Goal: Information Seeking & Learning: Learn about a topic

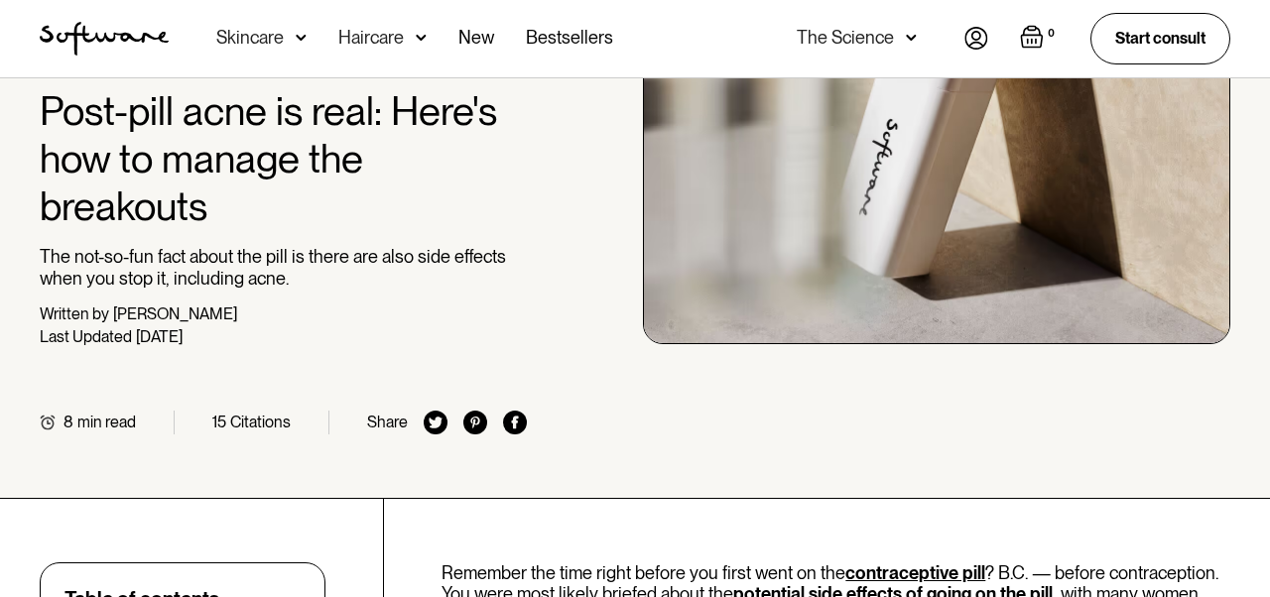
scroll to position [229, 0]
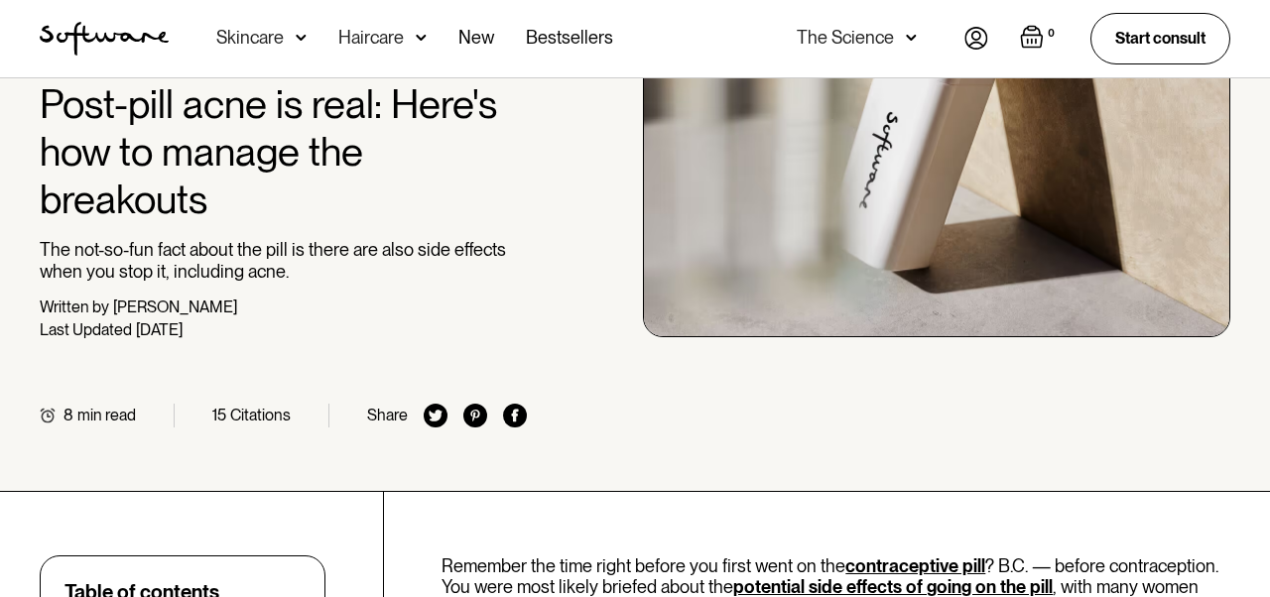
click at [243, 275] on p "The not-so-fun fact about the pill is there are also side effects when you stop…" at bounding box center [283, 260] width 487 height 43
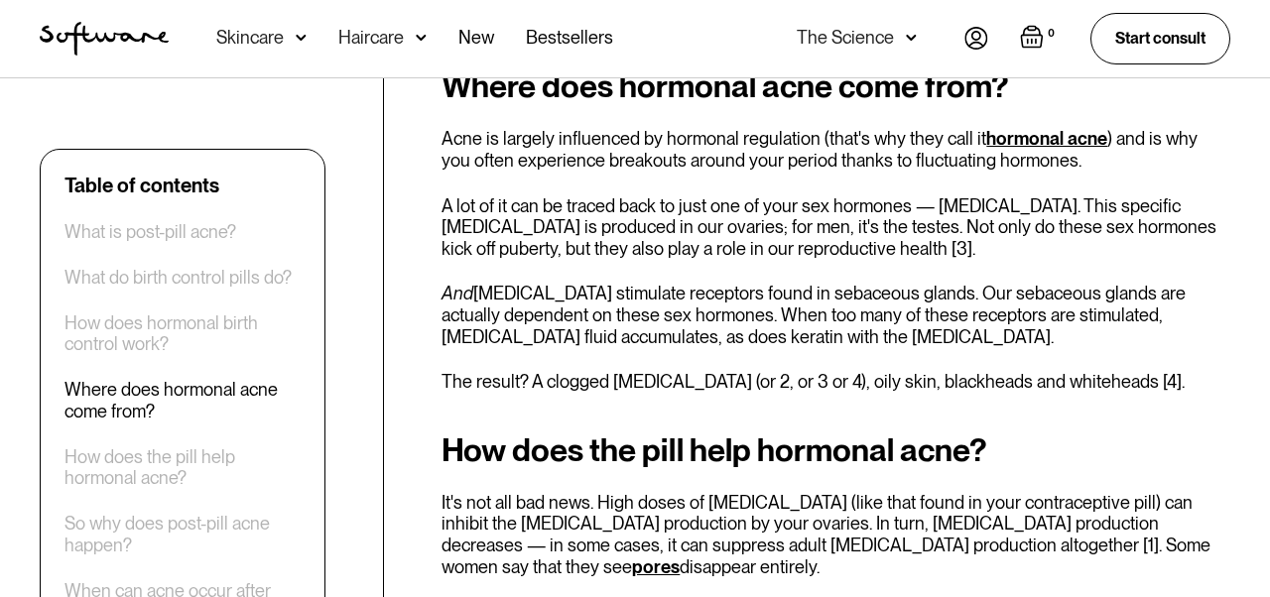
scroll to position [2042, 0]
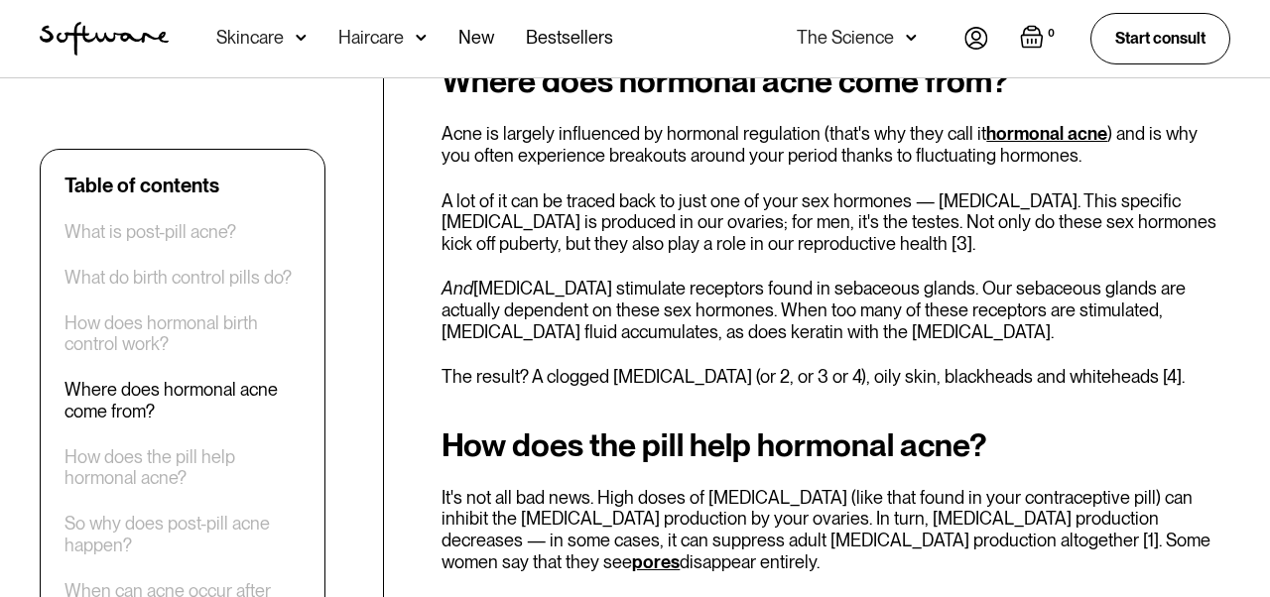
click at [462, 200] on p "A lot of it can be traced back to just one of your sex hormones — [MEDICAL_DATA…" at bounding box center [836, 223] width 789 height 65
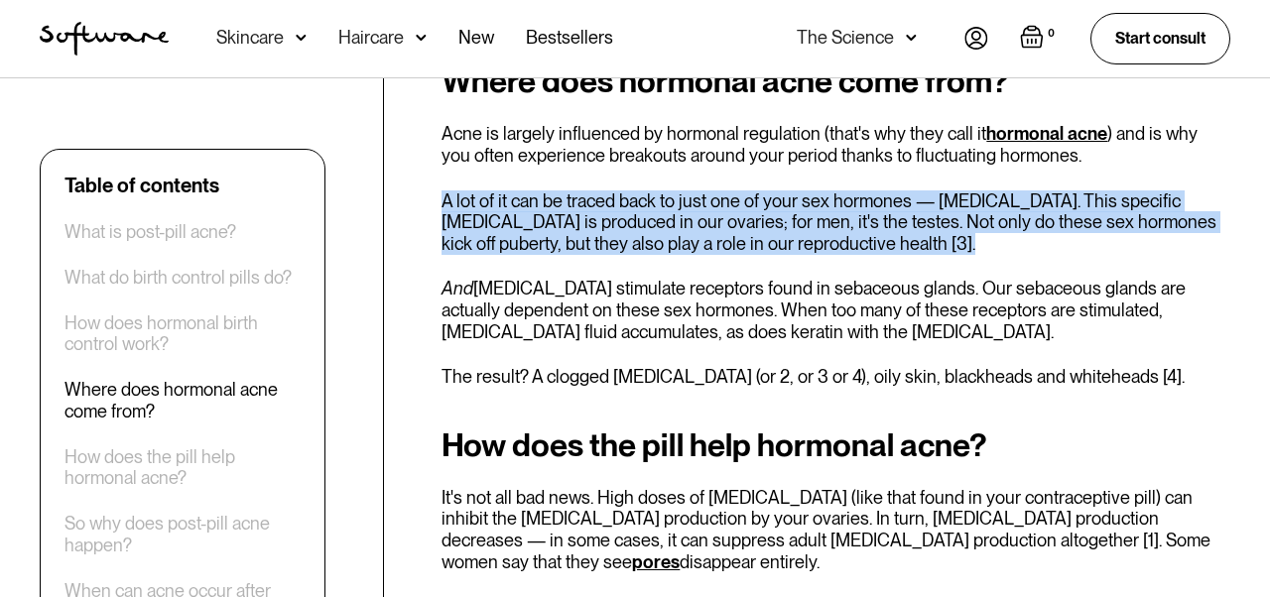
click at [450, 254] on div "Where does hormonal acne come from? Acne is largely influenced by hormonal regu…" at bounding box center [836, 226] width 789 height 324
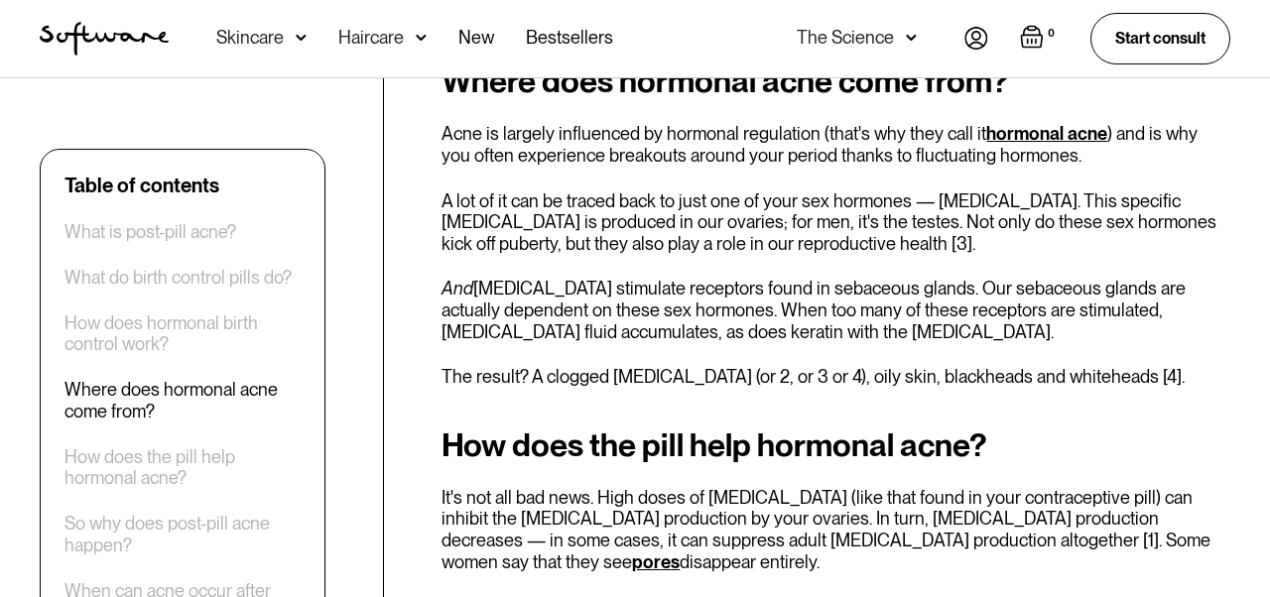
click at [450, 254] on div "Where does hormonal acne come from? Acne is largely influenced by hormonal regu…" at bounding box center [836, 226] width 789 height 324
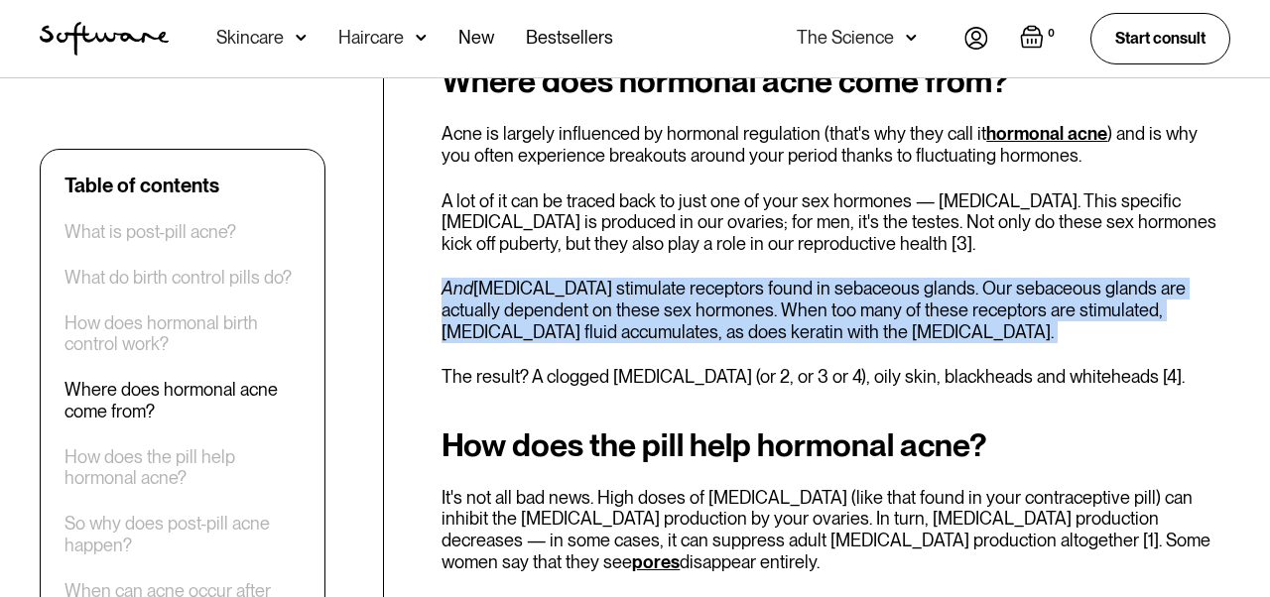
click at [455, 321] on div "Where does hormonal acne come from? Acne is largely influenced by hormonal regu…" at bounding box center [836, 226] width 789 height 324
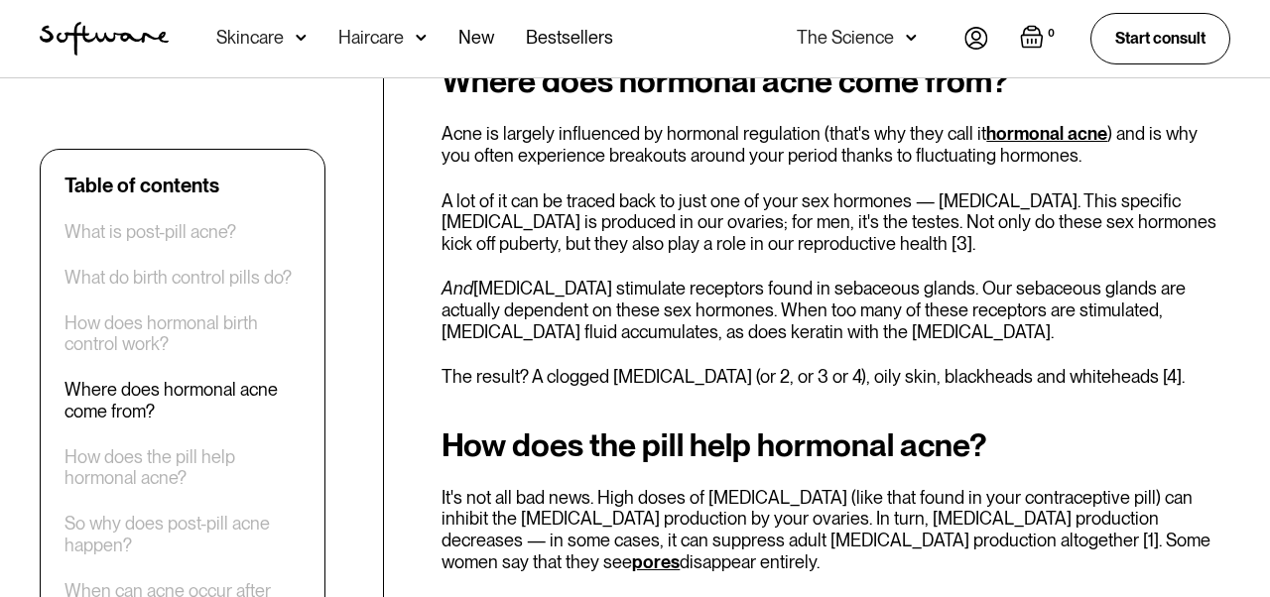
click at [455, 321] on div "Where does hormonal acne come from? Acne is largely influenced by hormonal regu…" at bounding box center [836, 226] width 789 height 324
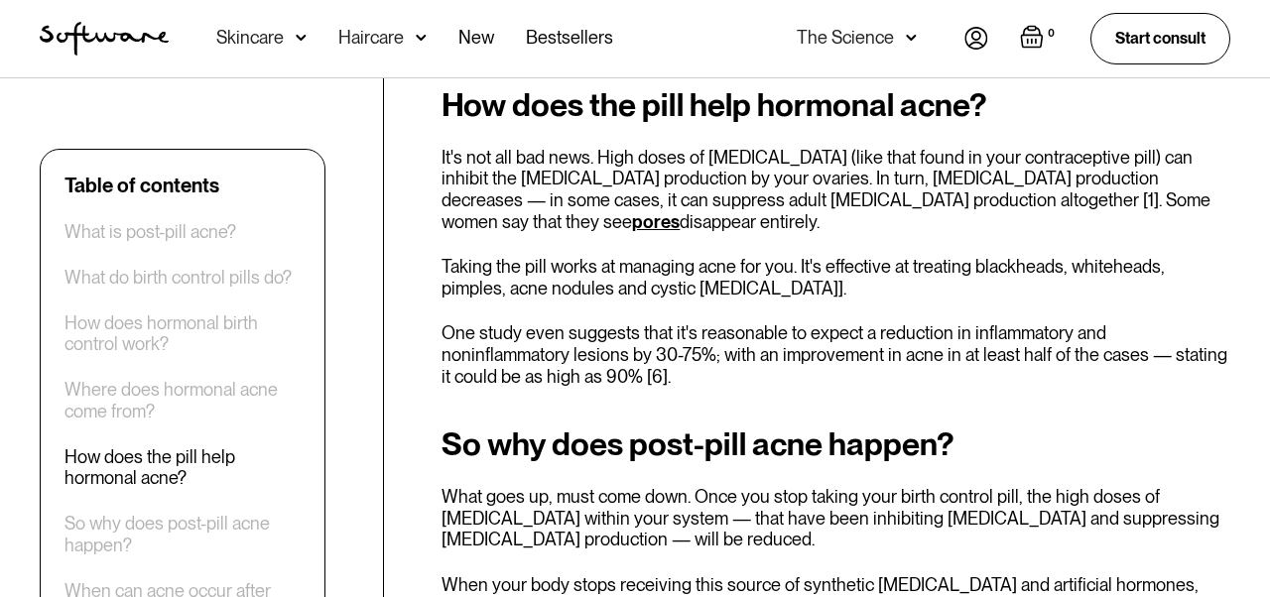
scroll to position [2386, 0]
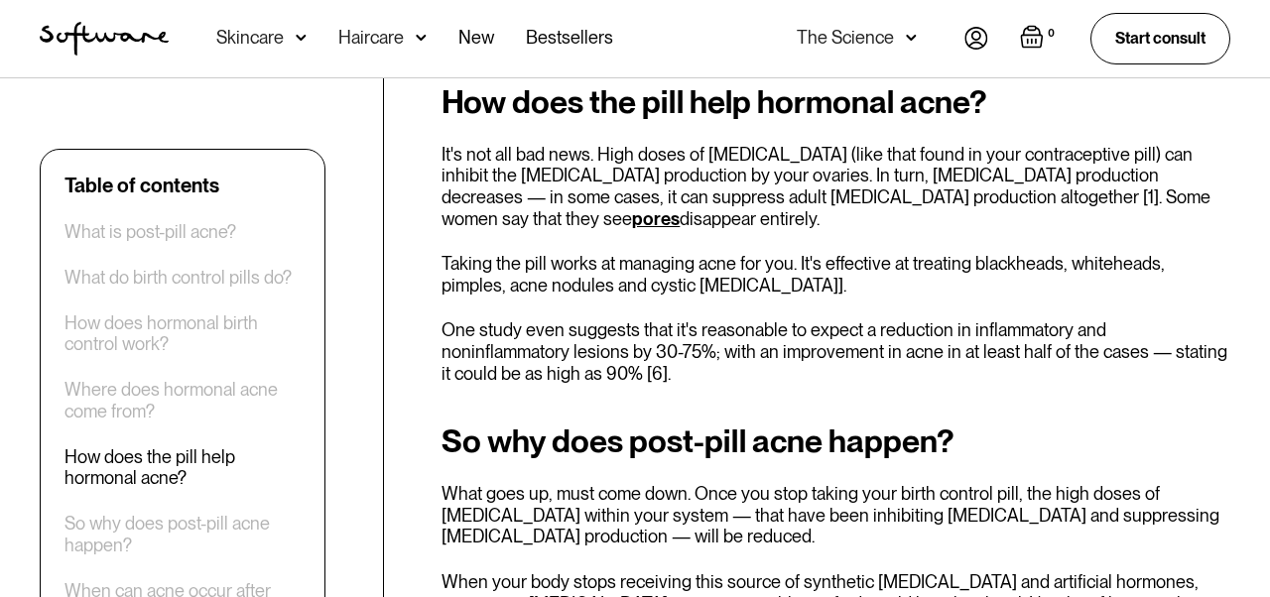
click at [598, 144] on p "It's not all bad news. High doses of [MEDICAL_DATA] (like that found in your co…" at bounding box center [836, 186] width 789 height 85
click at [579, 205] on p "It's not all bad news. High doses of [MEDICAL_DATA] (like that found in your co…" at bounding box center [836, 186] width 789 height 85
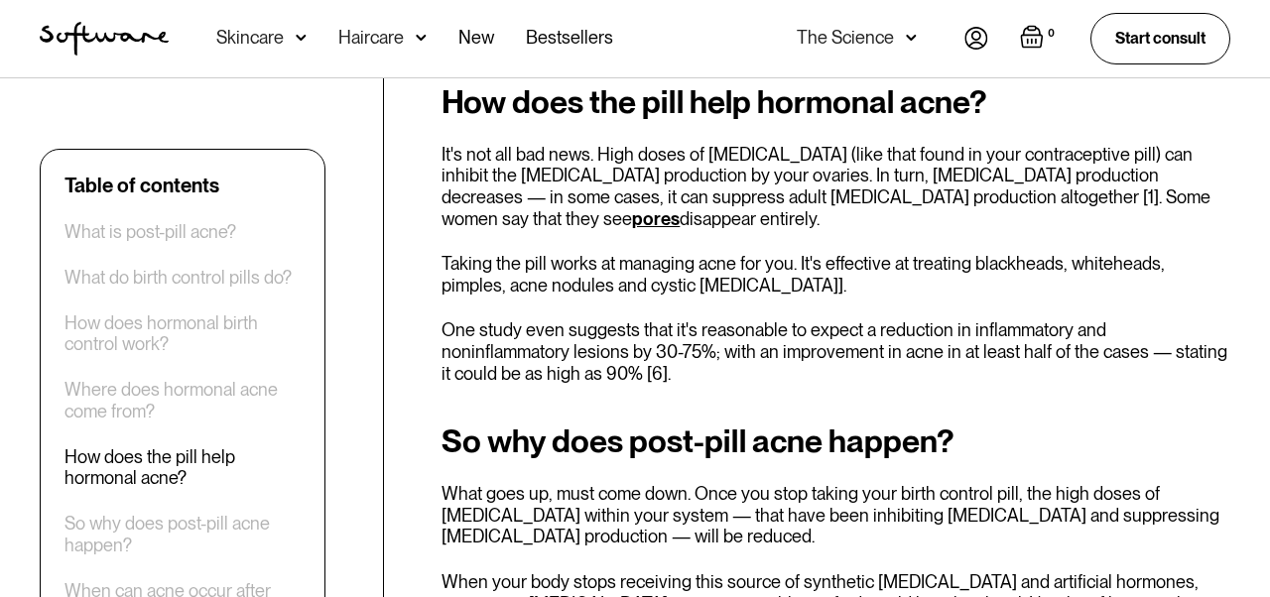
click at [579, 205] on p "It's not all bad news. High doses of [MEDICAL_DATA] (like that found in your co…" at bounding box center [836, 186] width 789 height 85
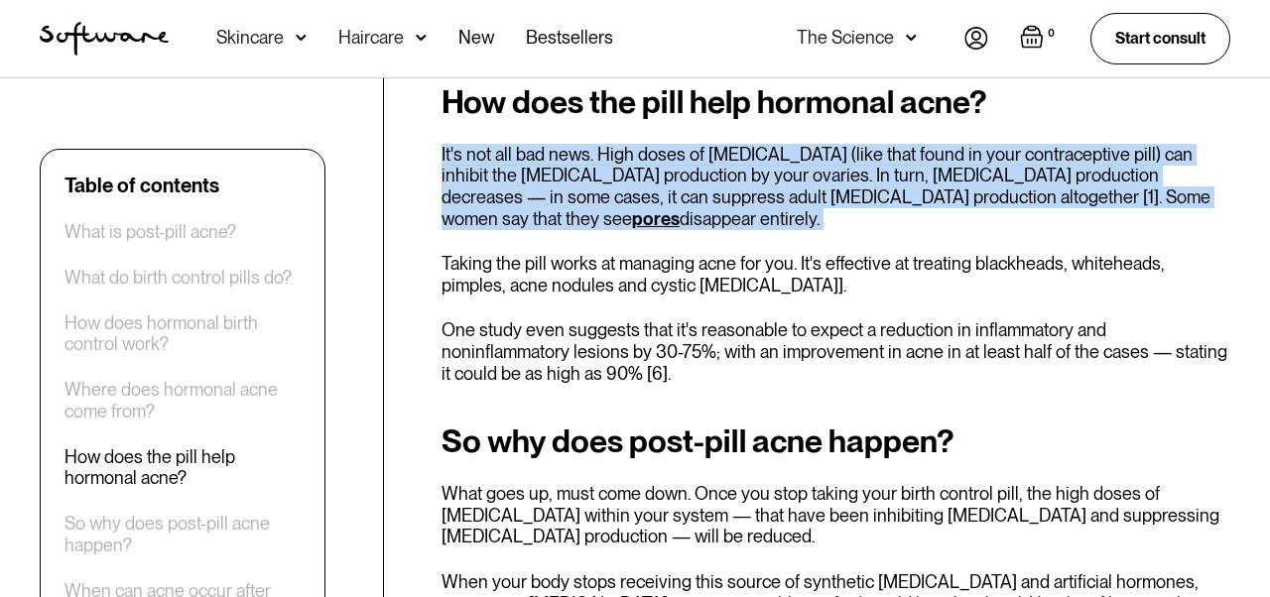
click at [576, 253] on p "Taking the pill works at managing acne for you. It's effective at treating blac…" at bounding box center [836, 274] width 789 height 43
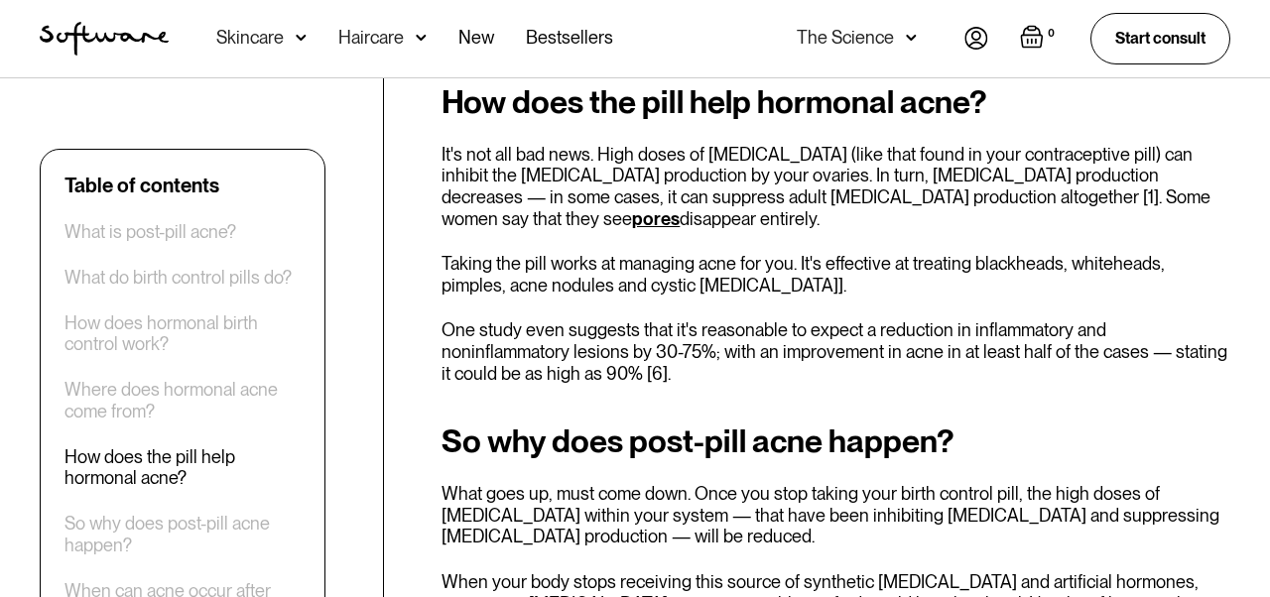
click at [576, 253] on p "Taking the pill works at managing acne for you. It's effective at treating blac…" at bounding box center [836, 274] width 789 height 43
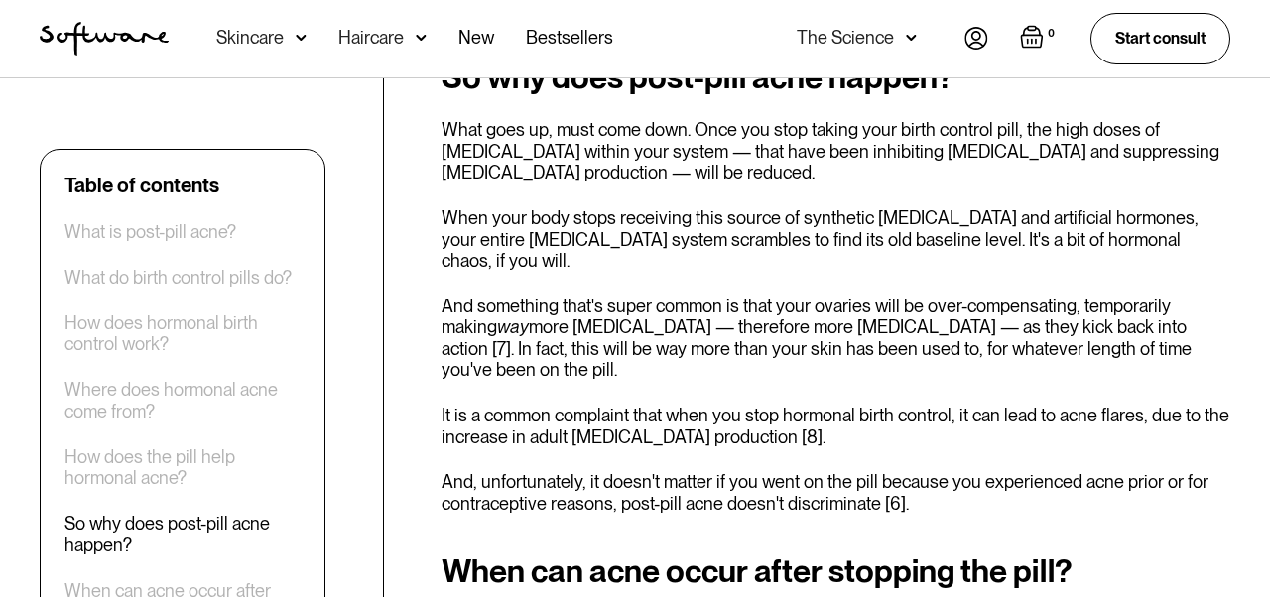
scroll to position [2752, 0]
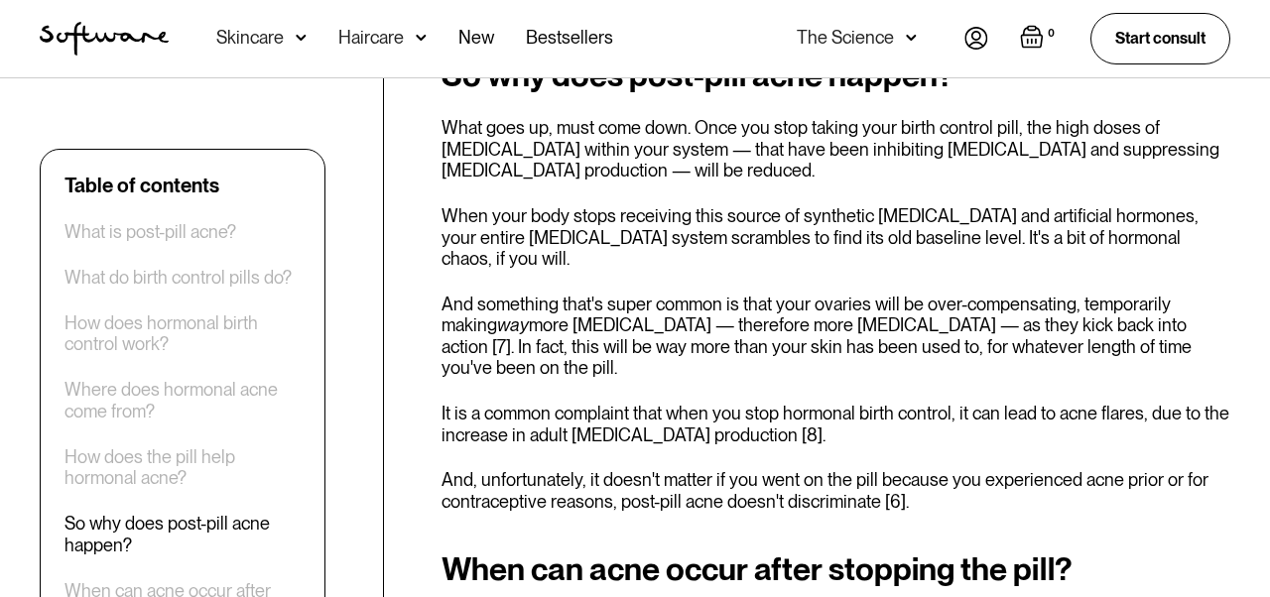
click at [638, 205] on p "When your body stops receiving this source of synthetic [MEDICAL_DATA] and arti…" at bounding box center [836, 237] width 789 height 65
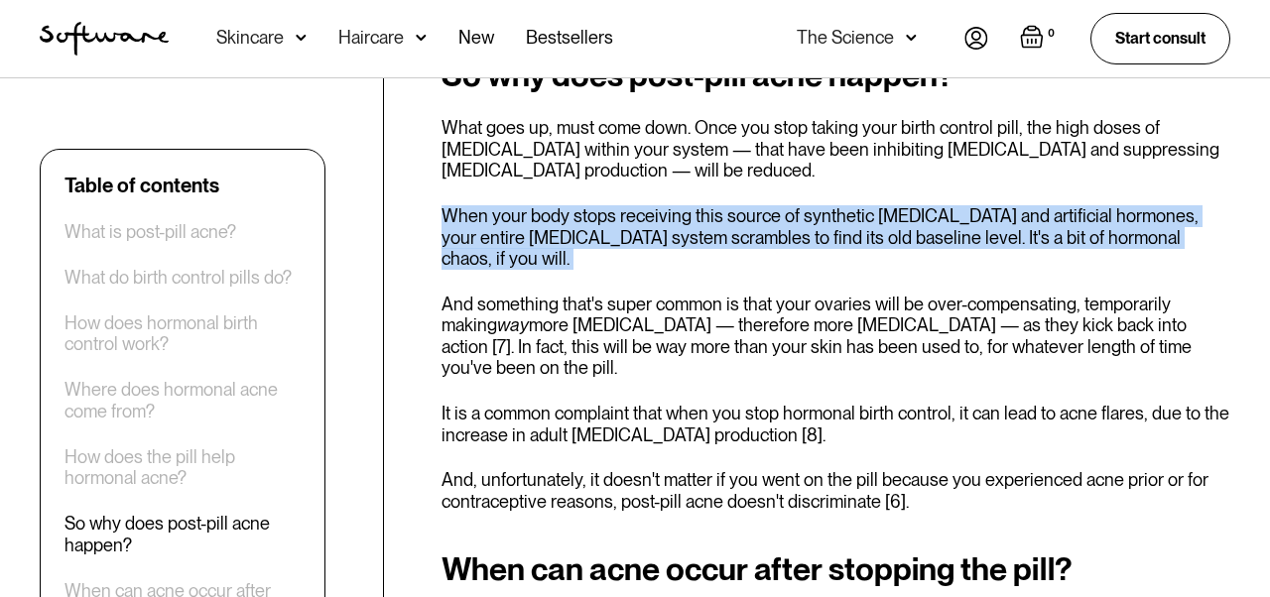
click at [638, 205] on p "When your body stops receiving this source of synthetic [MEDICAL_DATA] and arti…" at bounding box center [836, 237] width 789 height 65
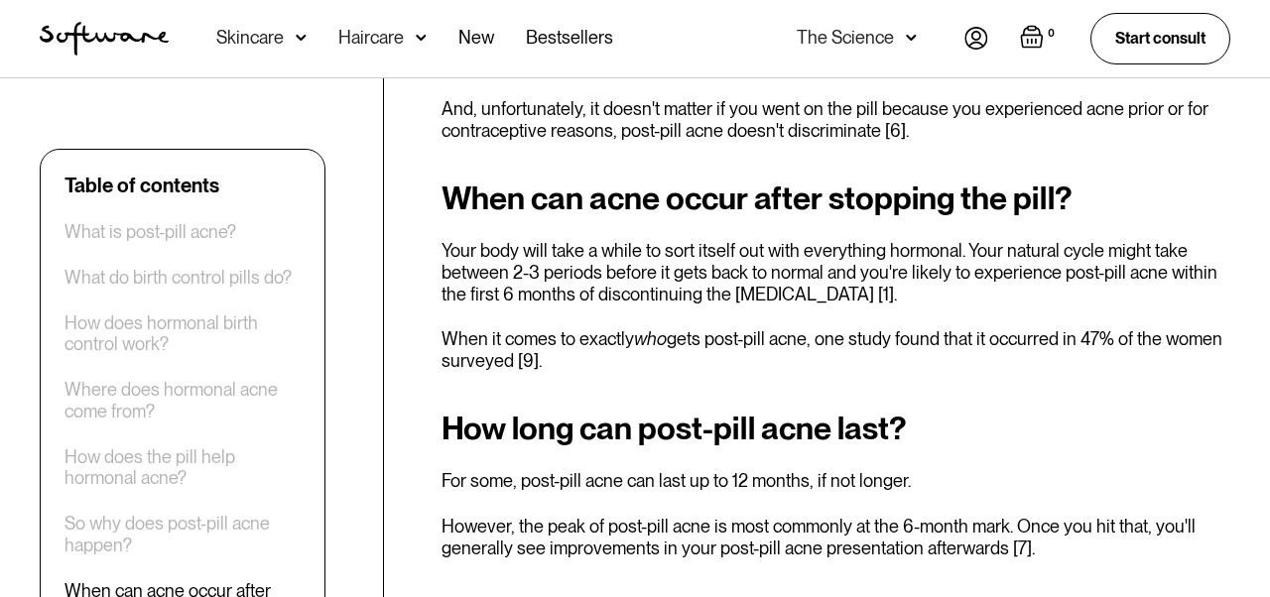
scroll to position [3126, 0]
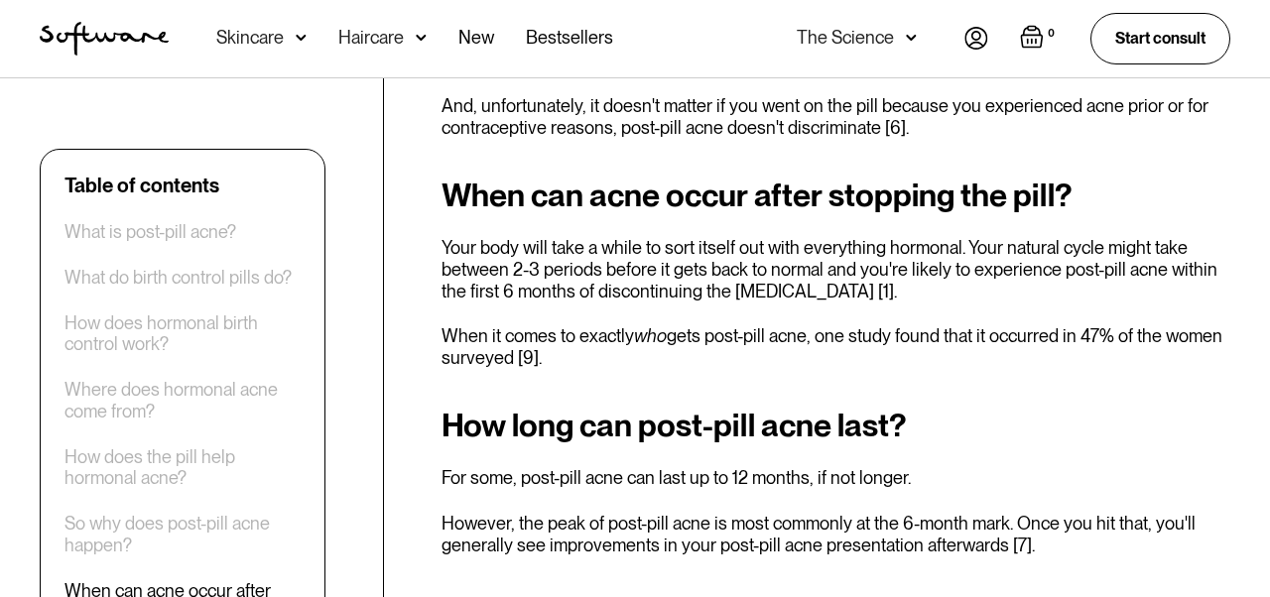
click at [638, 237] on p "Your body will take a while to sort itself out with everything hormonal. Your n…" at bounding box center [836, 269] width 789 height 65
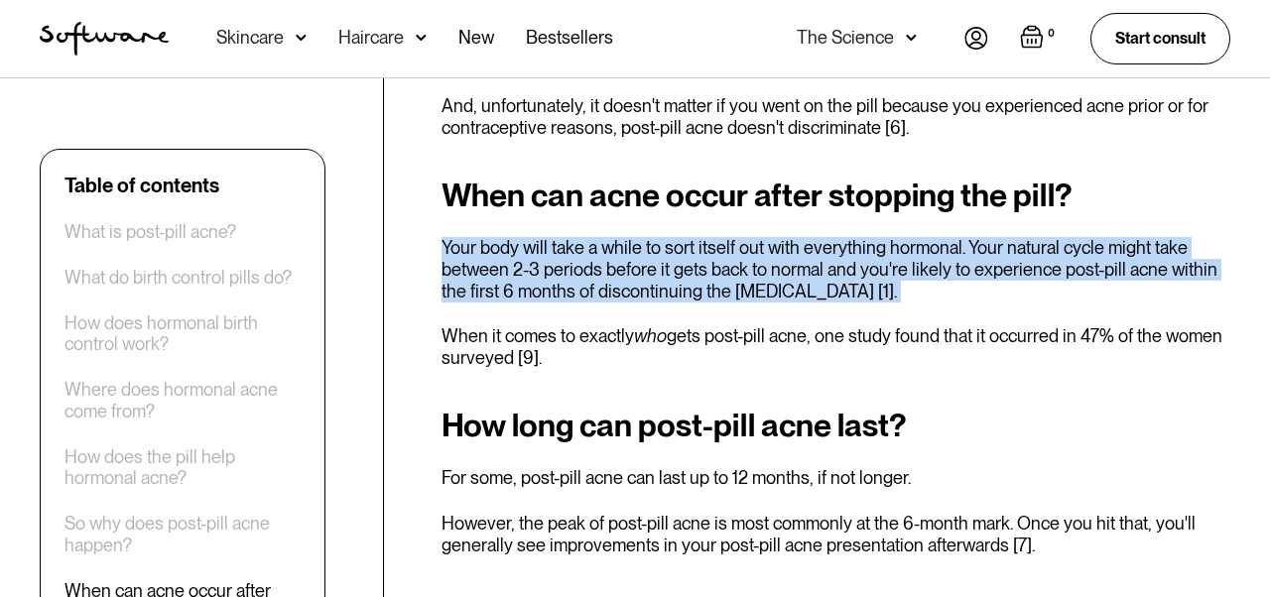
click at [631, 237] on p "Your body will take a while to sort itself out with everything hormonal. Your n…" at bounding box center [836, 269] width 789 height 65
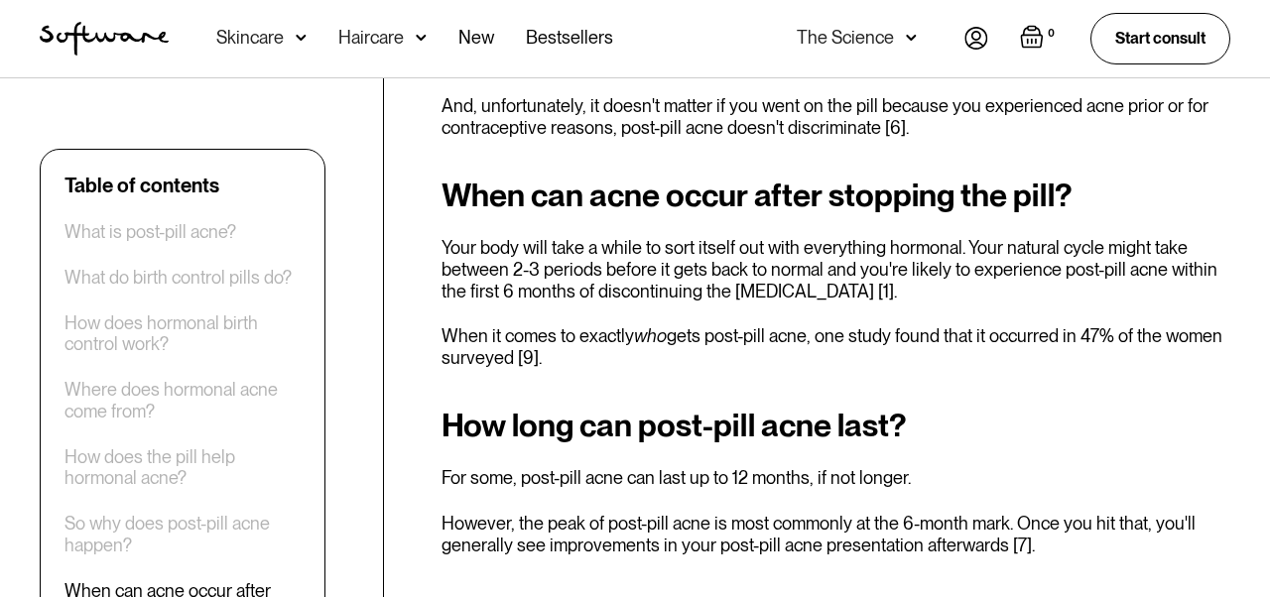
click at [631, 237] on p "Your body will take a while to sort itself out with everything hormonal. Your n…" at bounding box center [836, 269] width 789 height 65
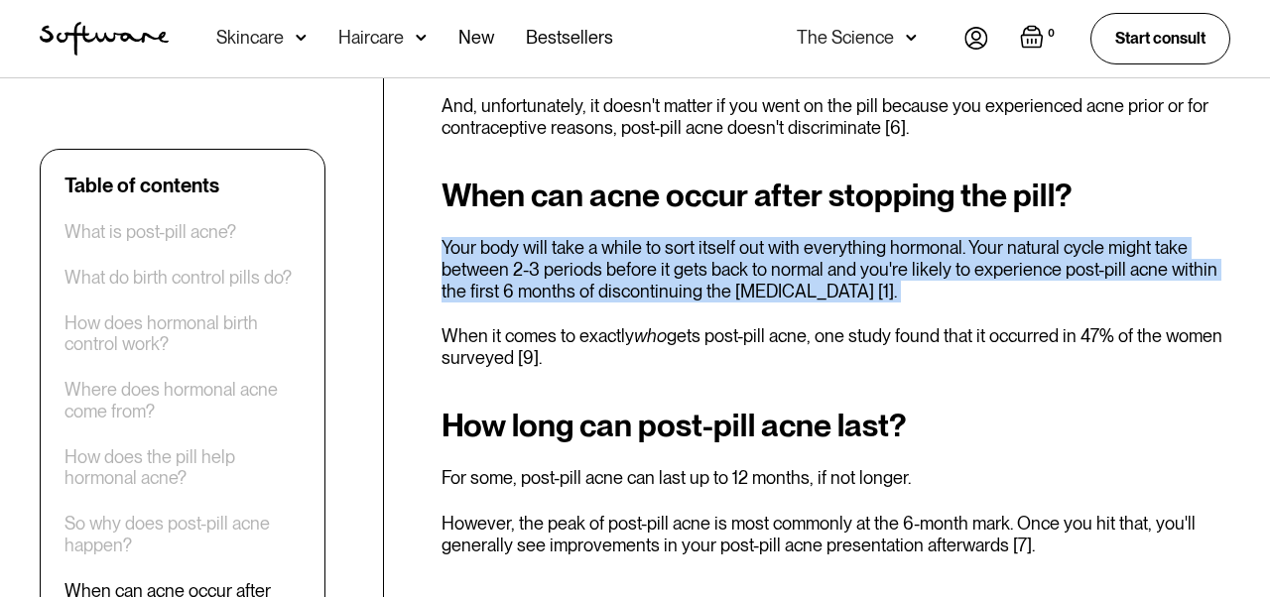
click at [631, 237] on p "Your body will take a while to sort itself out with everything hormonal. Your n…" at bounding box center [836, 269] width 789 height 65
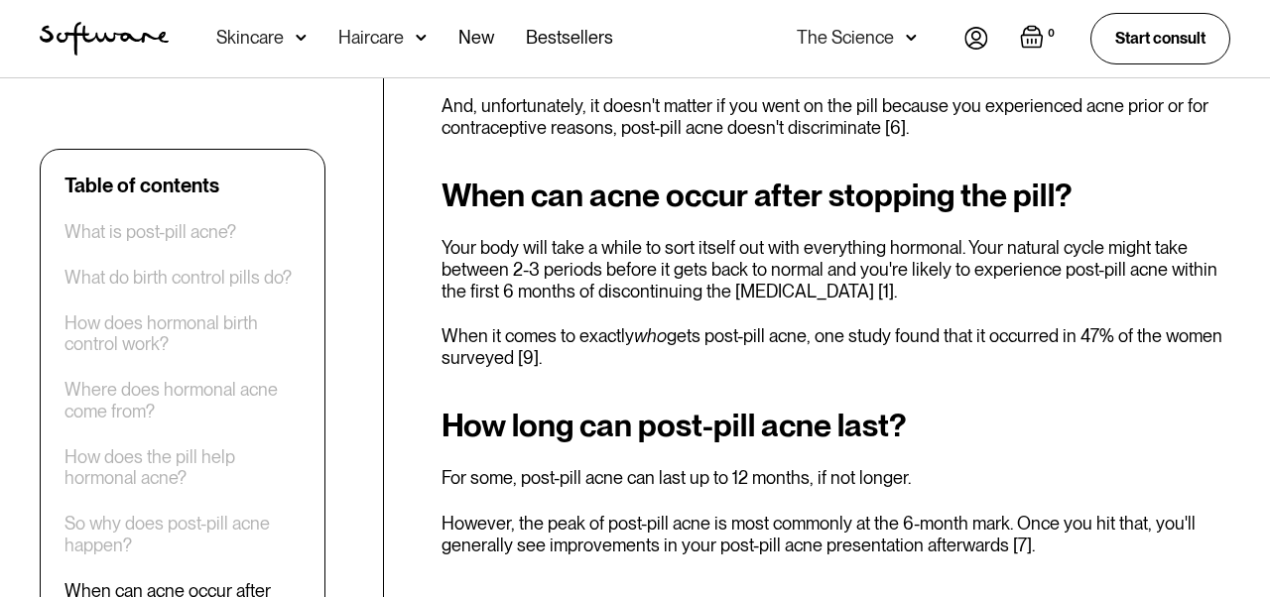
click at [631, 237] on p "Your body will take a while to sort itself out with everything hormonal. Your n…" at bounding box center [836, 269] width 789 height 65
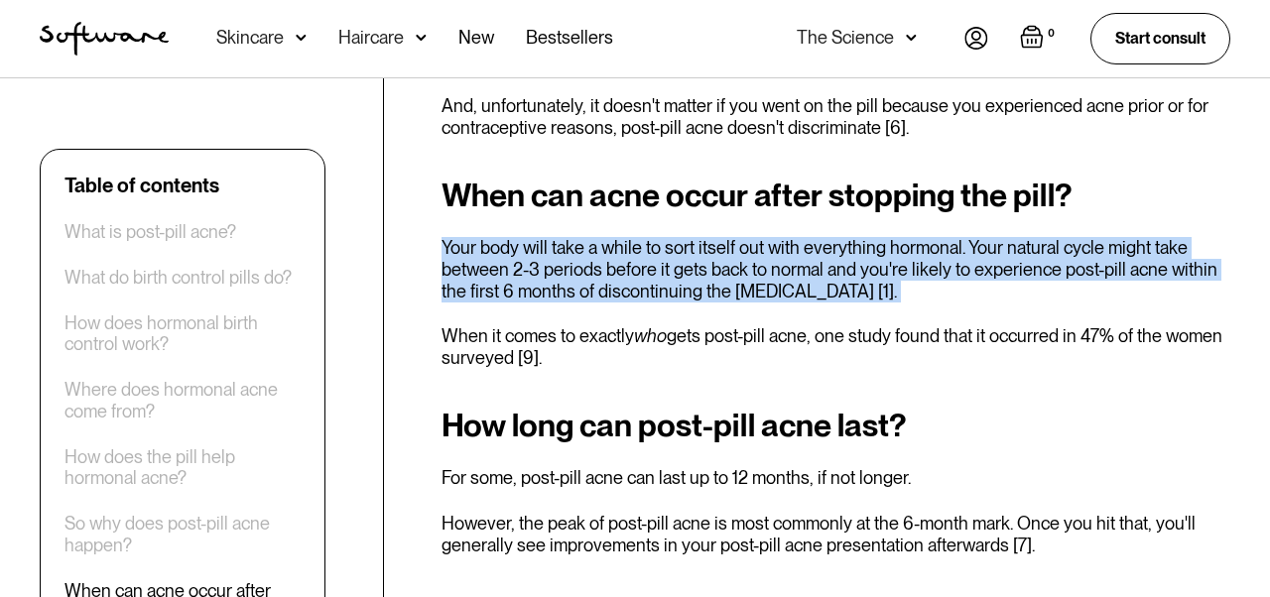
click at [626, 326] on p "When it comes to exactly who gets post-pill acne, one study found that it occur…" at bounding box center [836, 347] width 789 height 43
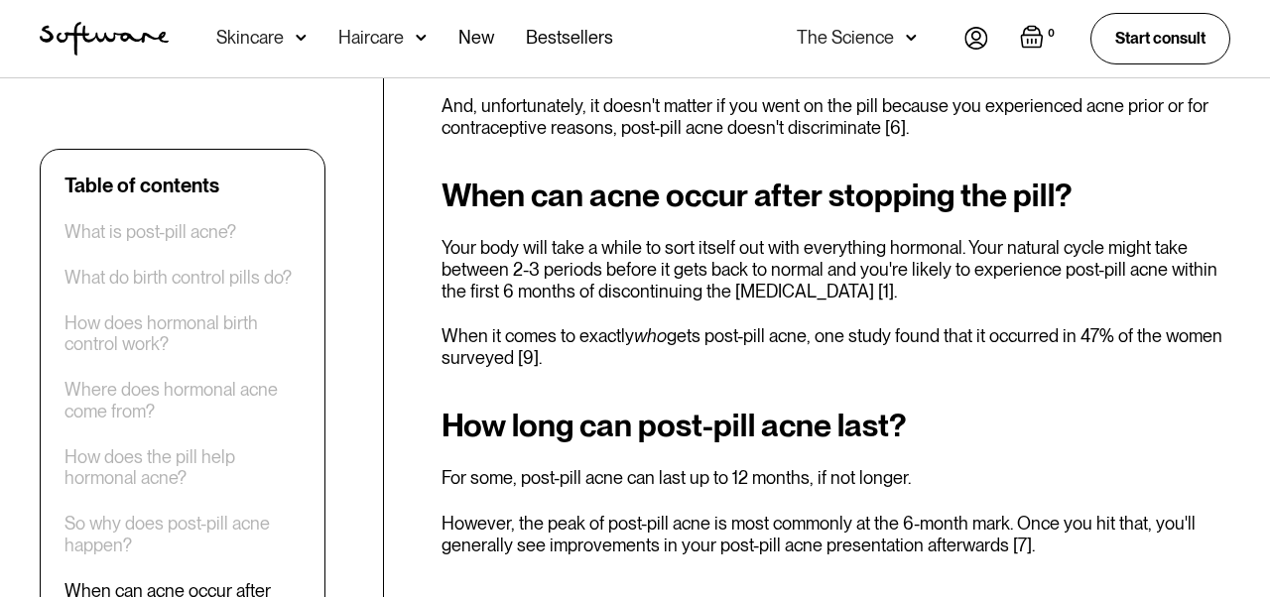
click at [626, 326] on p "When it comes to exactly who gets post-pill acne, one study found that it occur…" at bounding box center [836, 347] width 789 height 43
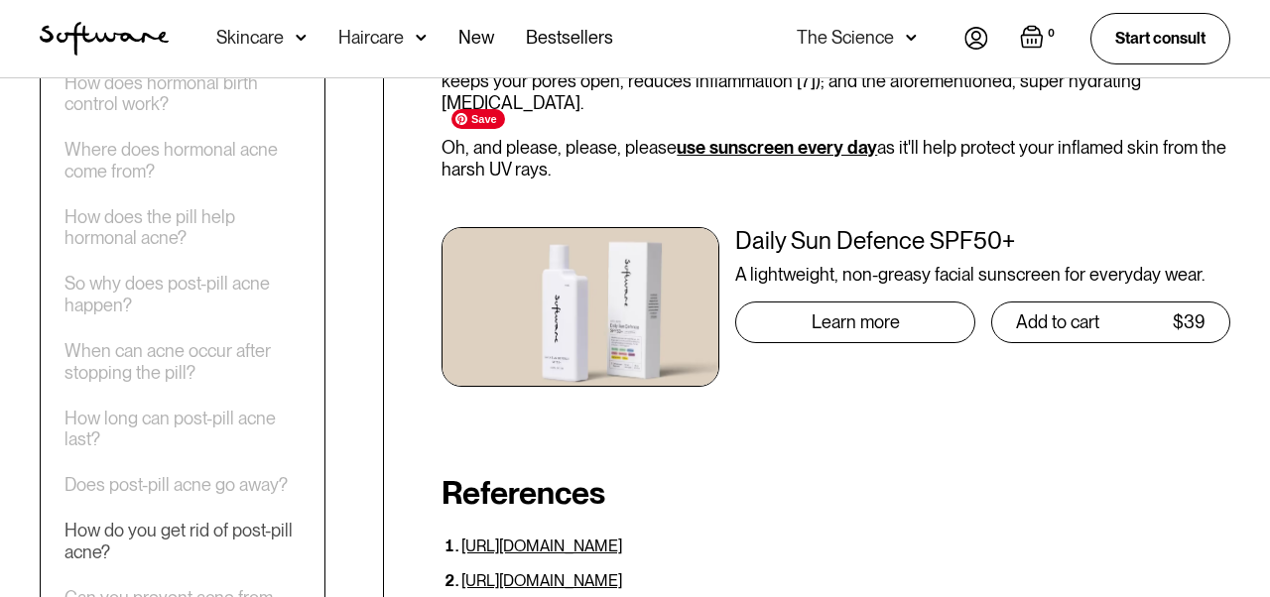
scroll to position [6110, 0]
